Goal: Navigation & Orientation: Find specific page/section

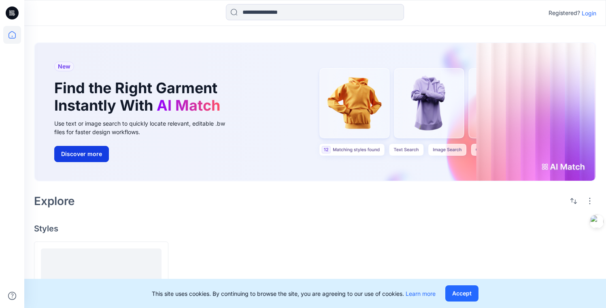
click at [95, 154] on button "Discover more" at bounding box center [81, 154] width 55 height 16
click at [594, 15] on p "Login" at bounding box center [589, 13] width 15 height 9
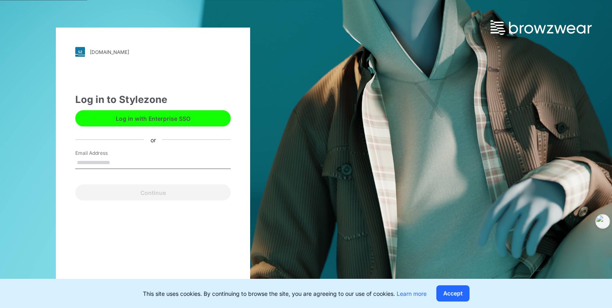
type input "**********"
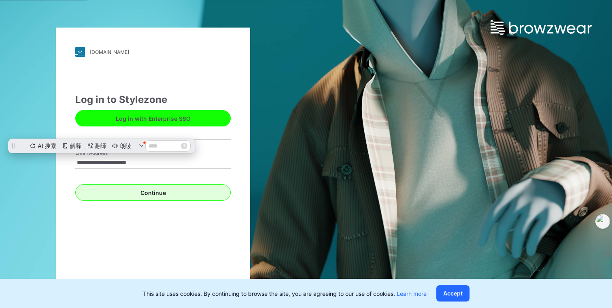
click at [162, 192] on button "Continue" at bounding box center [153, 192] width 156 height 16
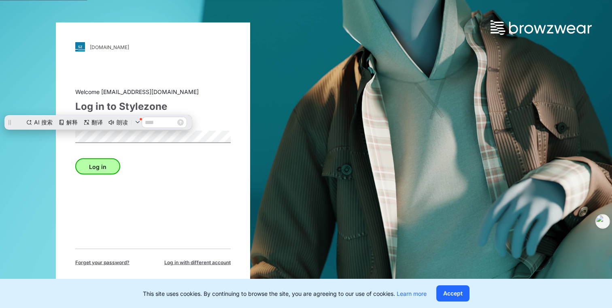
click at [117, 166] on button "Log in" at bounding box center [97, 166] width 45 height 16
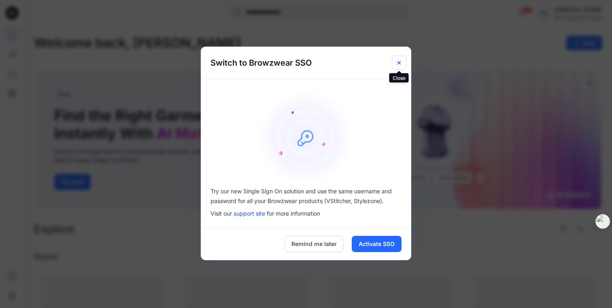
click at [401, 60] on icon "Close" at bounding box center [399, 63] width 6 height 6
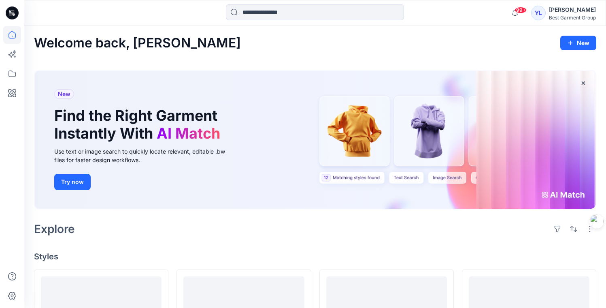
click at [85, 178] on button "Try now" at bounding box center [72, 182] width 36 height 16
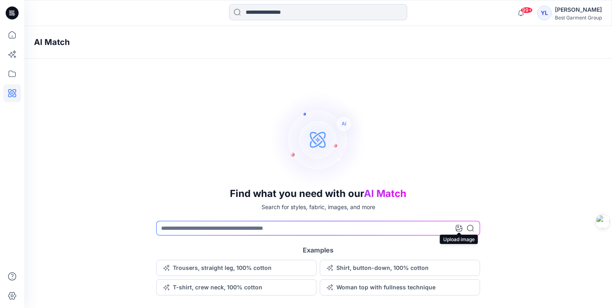
click at [460, 229] on icon at bounding box center [459, 228] width 6 height 6
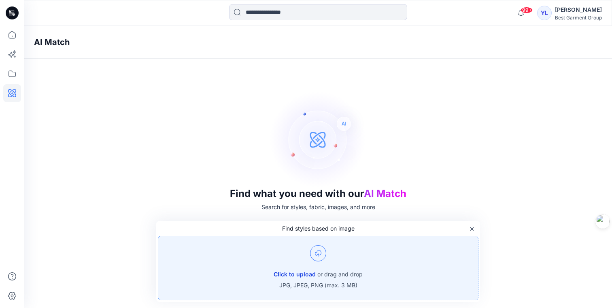
click at [300, 276] on button "Click to upload" at bounding box center [295, 274] width 42 height 10
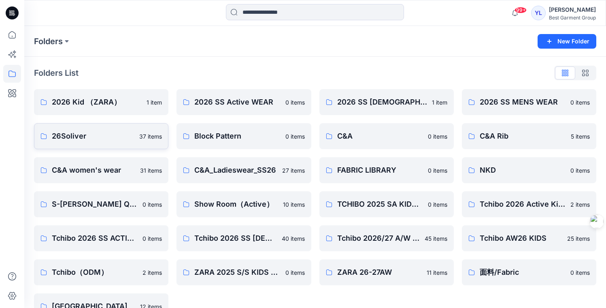
click at [83, 137] on p "26Soliver" at bounding box center [93, 135] width 83 height 11
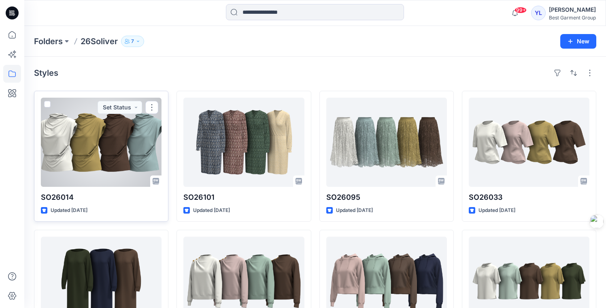
click at [46, 104] on span at bounding box center [47, 104] width 6 height 6
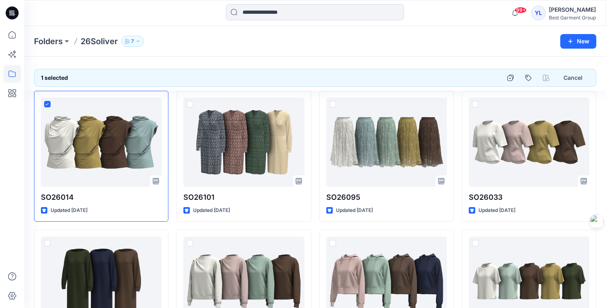
click at [547, 77] on div at bounding box center [546, 77] width 15 height 15
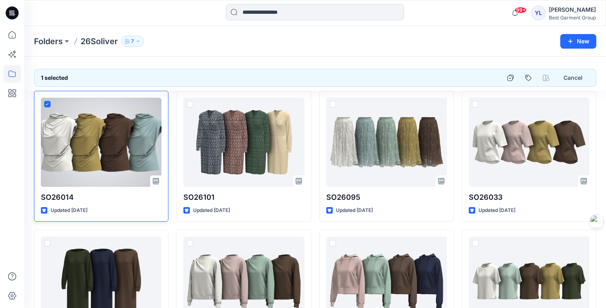
click at [49, 103] on icon at bounding box center [47, 104] width 3 height 2
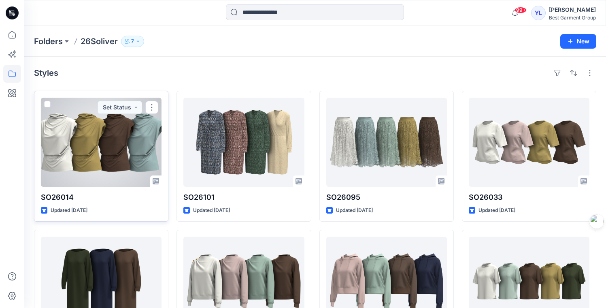
click at [47, 104] on span at bounding box center [47, 104] width 6 height 6
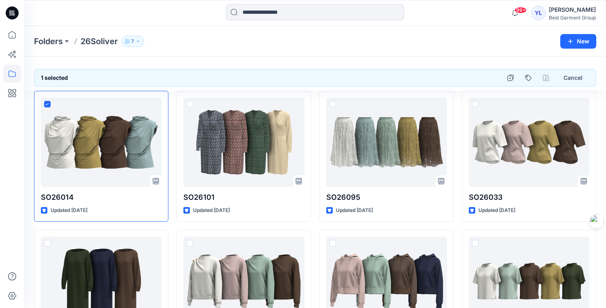
click at [550, 78] on div at bounding box center [546, 77] width 15 height 15
click at [535, 13] on div "YL" at bounding box center [538, 13] width 15 height 15
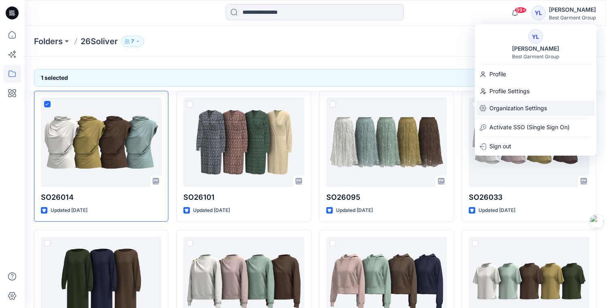
click at [529, 107] on p "Organization Settings" at bounding box center [519, 107] width 58 height 15
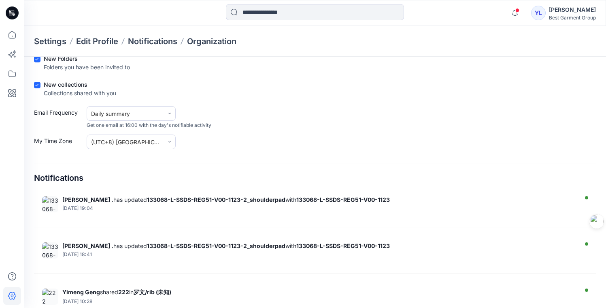
scroll to position [148, 0]
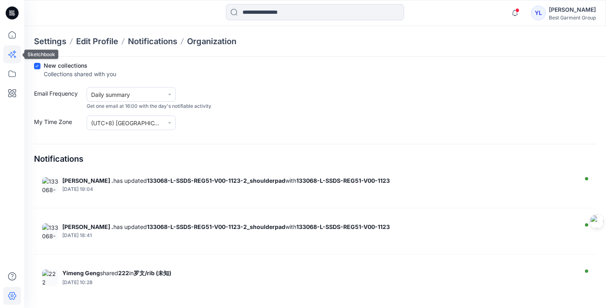
click at [9, 53] on icon at bounding box center [12, 54] width 18 height 18
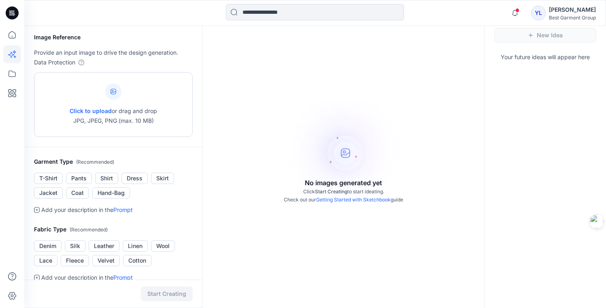
scroll to position [24, 0]
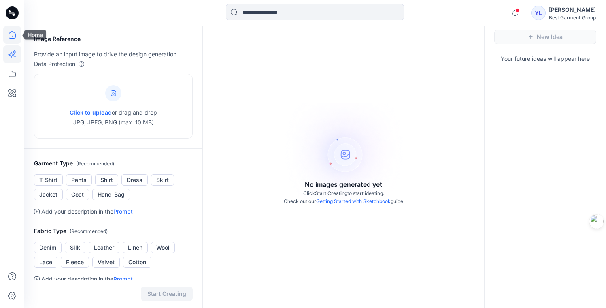
click at [11, 34] on icon at bounding box center [12, 35] width 18 height 18
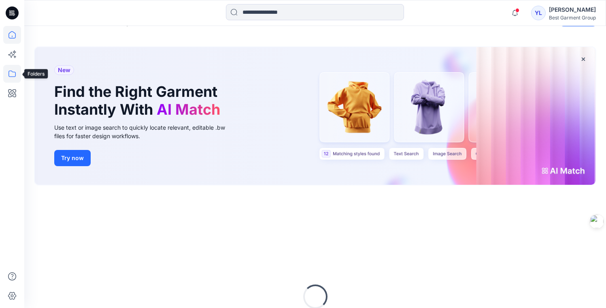
click at [13, 73] on icon at bounding box center [12, 74] width 18 height 18
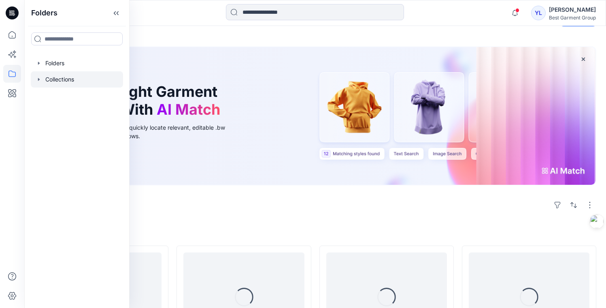
click at [66, 77] on div at bounding box center [77, 79] width 92 height 16
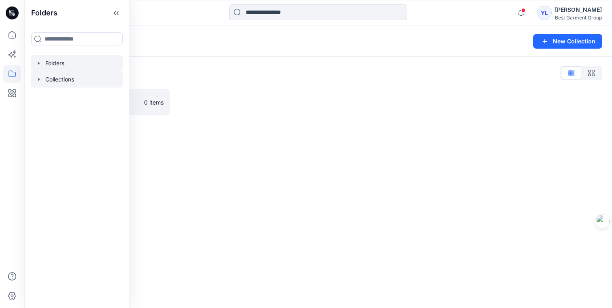
click at [92, 63] on div at bounding box center [77, 63] width 92 height 16
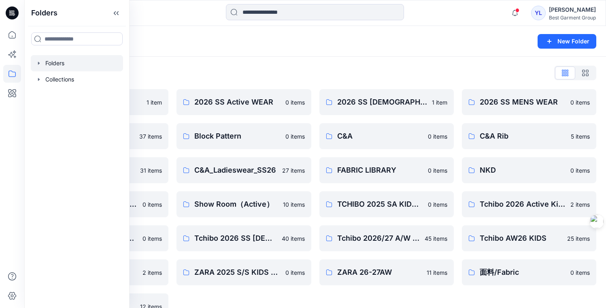
click at [228, 58] on div "Folders List 2026 Kid （ZARA） 1 item 26Soliver 37 items C&A women's wear 31 item…" at bounding box center [315, 193] width 582 height 272
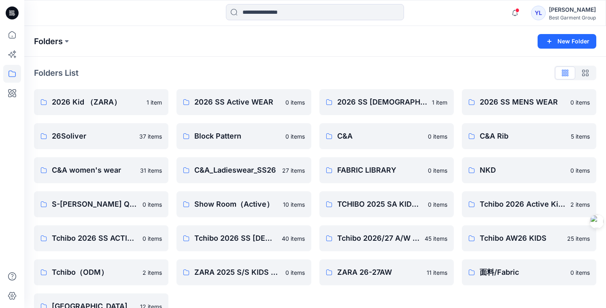
click at [54, 40] on p "Folders" at bounding box center [48, 41] width 29 height 11
click at [66, 44] on button at bounding box center [67, 41] width 8 height 11
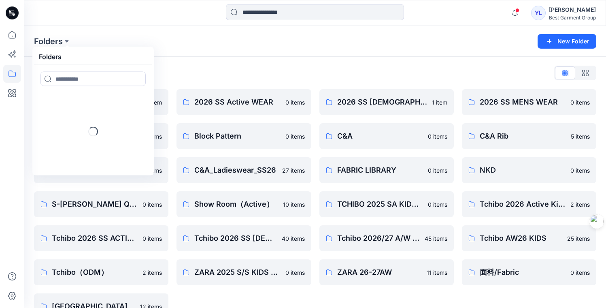
click at [181, 55] on div "Folders Folders Loading... New Folder" at bounding box center [315, 41] width 582 height 31
